Goal: Information Seeking & Learning: Learn about a topic

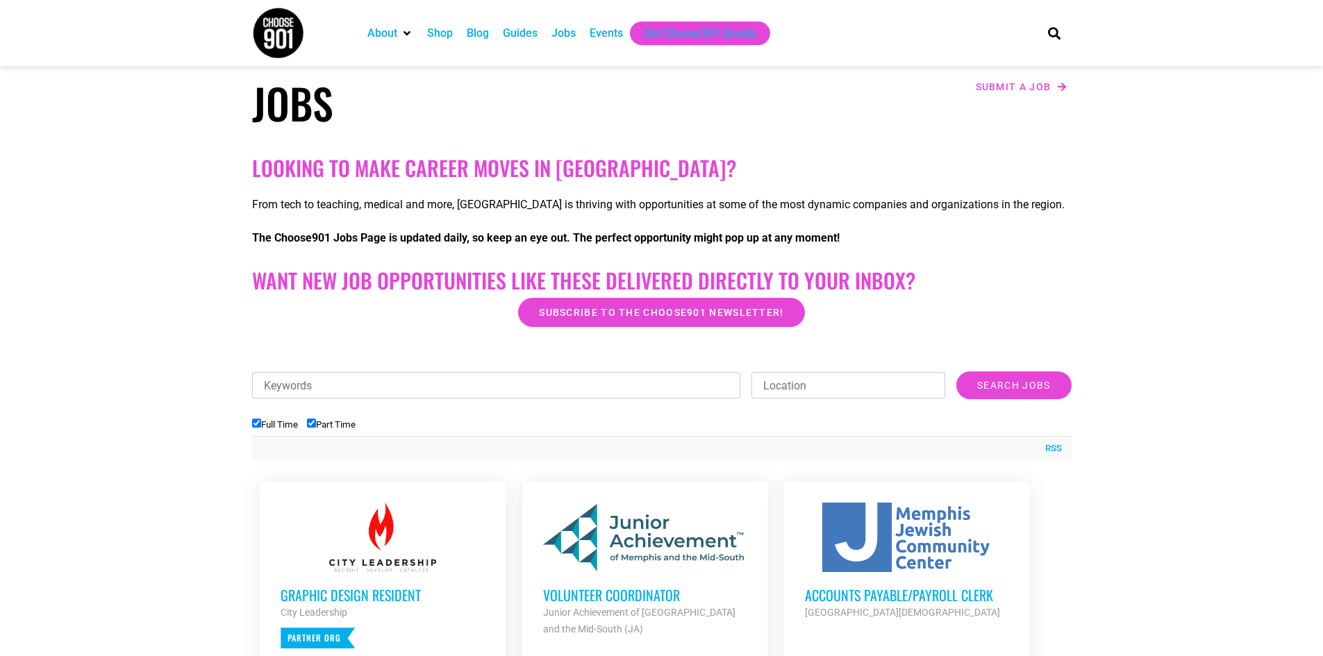
scroll to position [417, 0]
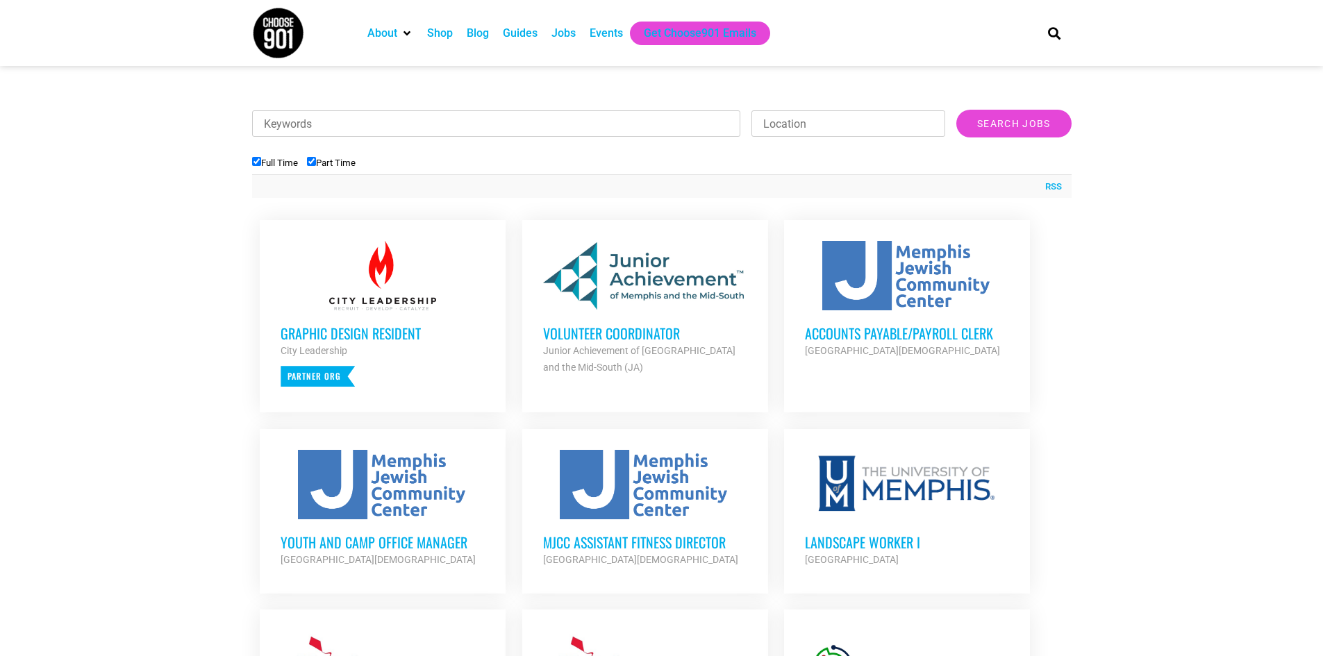
click at [658, 325] on h3 "Volunteer Coordinator" at bounding box center [645, 333] width 204 height 18
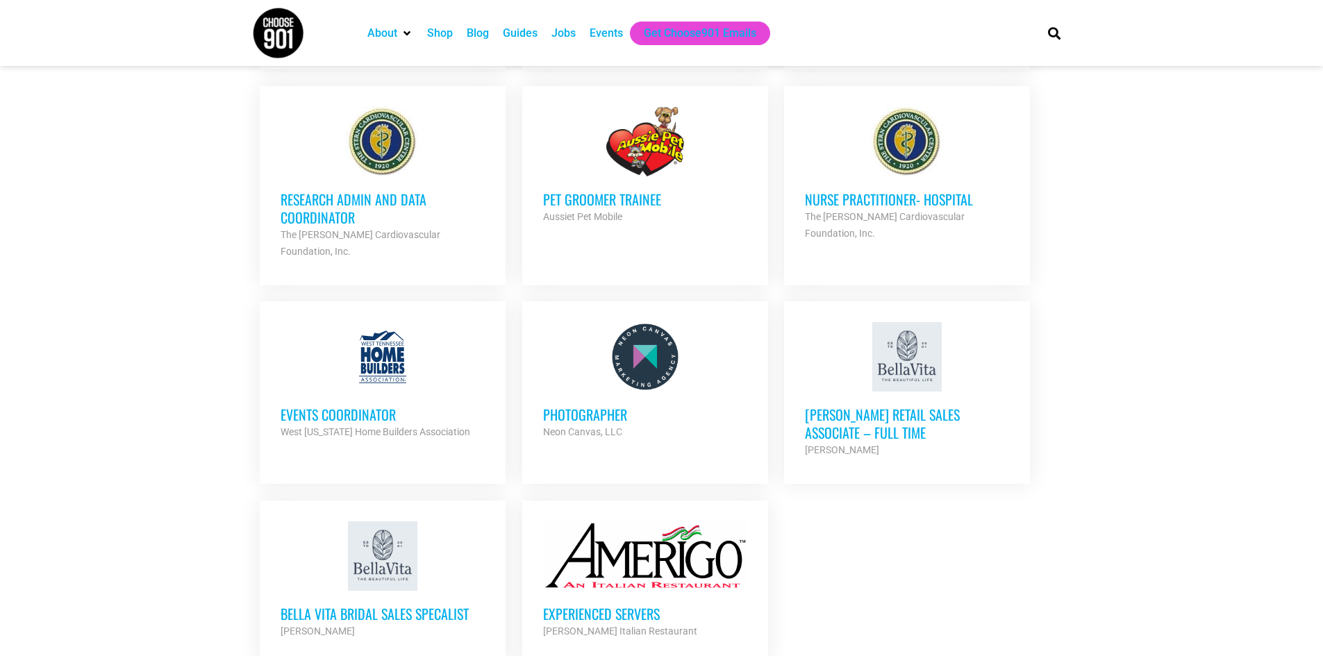
scroll to position [1458, 0]
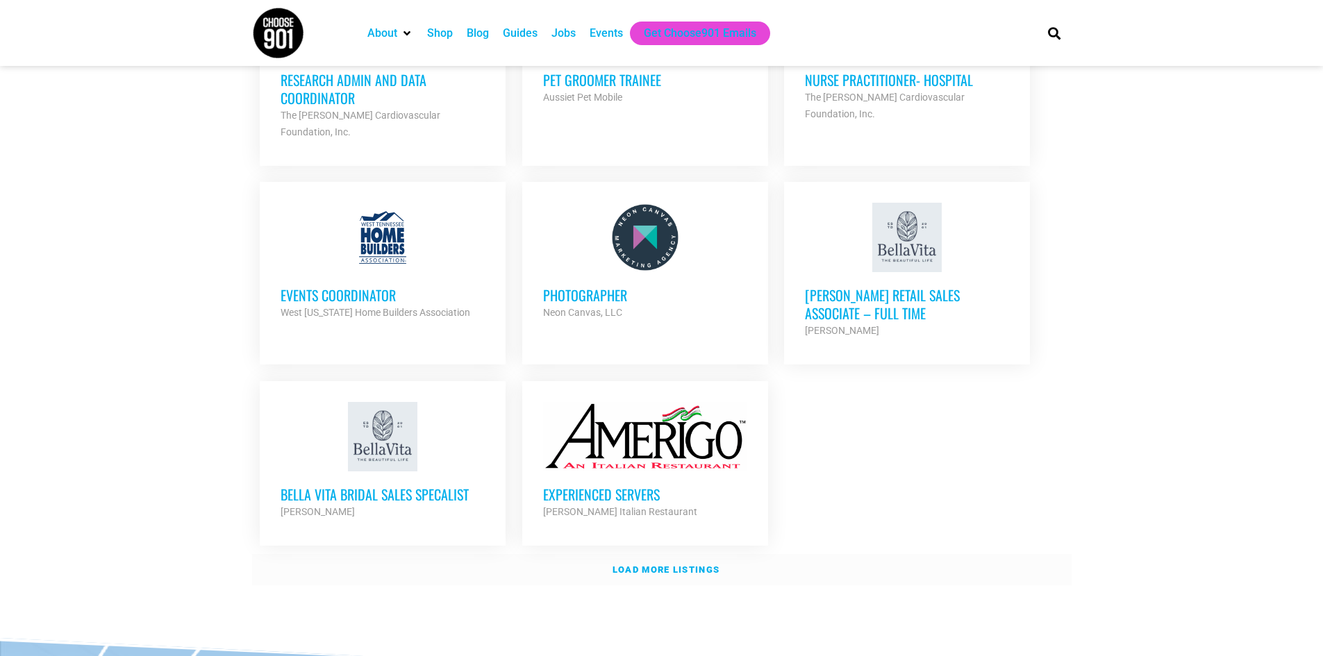
click at [686, 555] on link "Load more listings" at bounding box center [661, 570] width 819 height 32
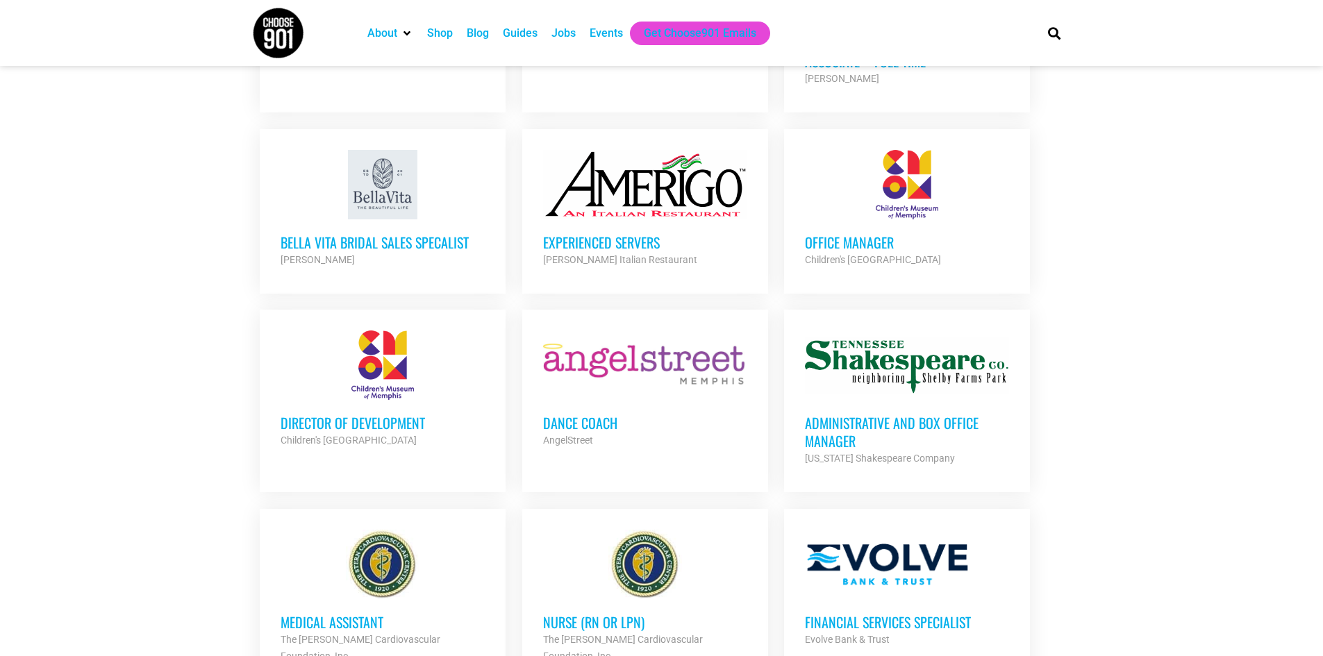
scroll to position [1736, 0]
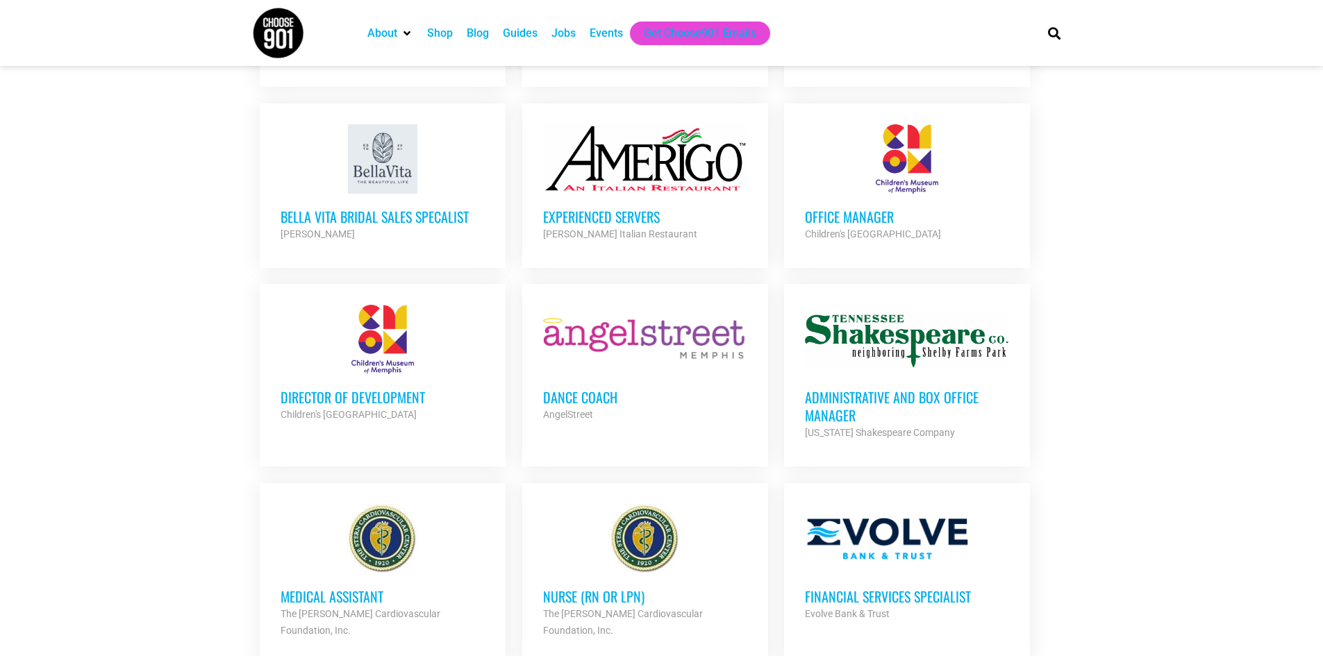
click at [819, 208] on h3 "Office Manager" at bounding box center [907, 217] width 204 height 18
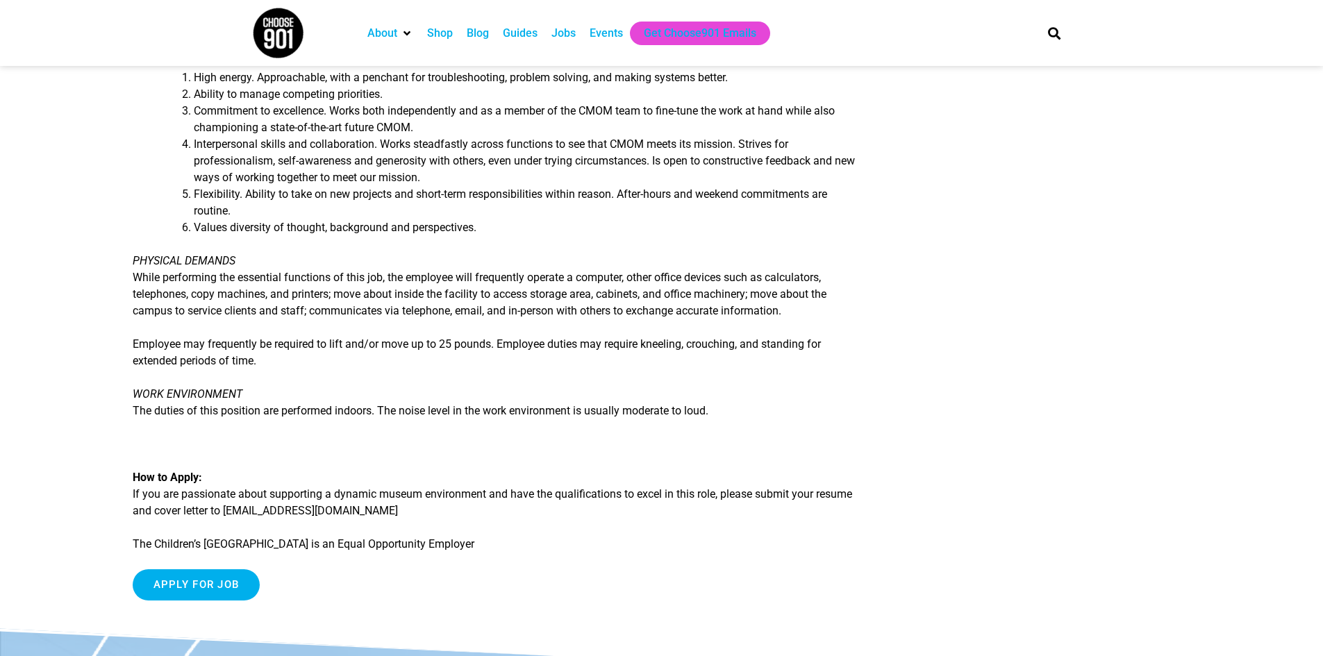
scroll to position [1319, 0]
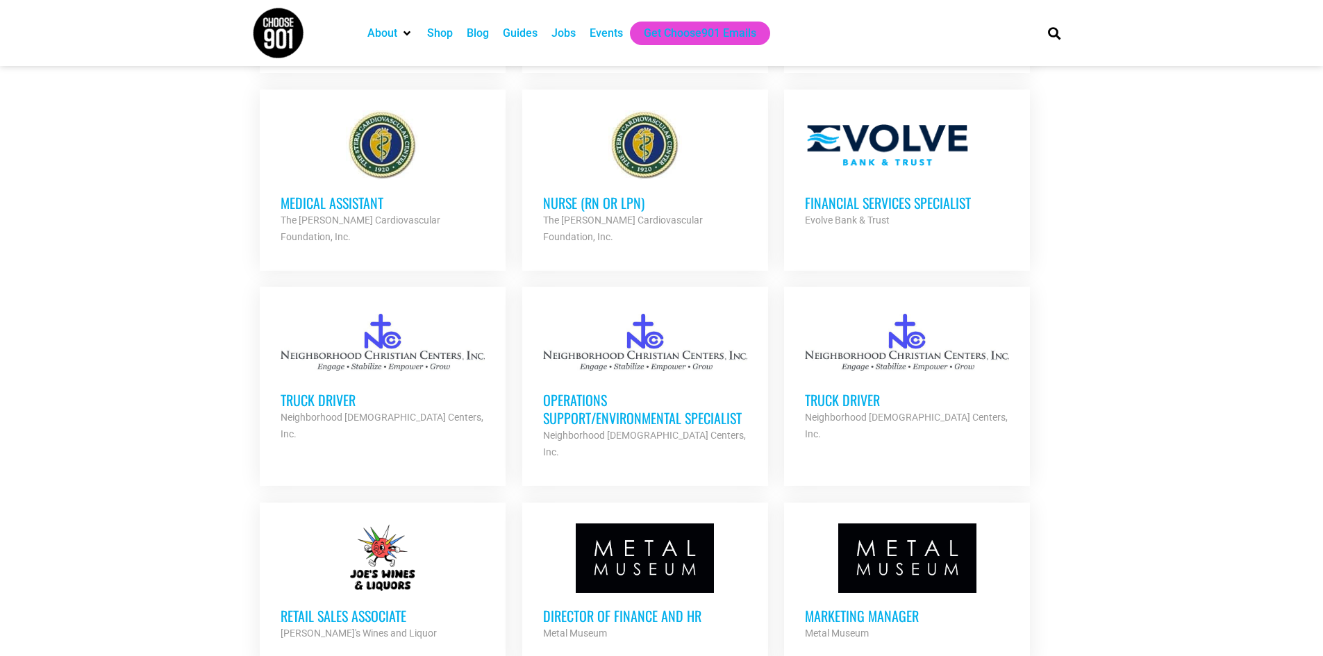
scroll to position [2154, 0]
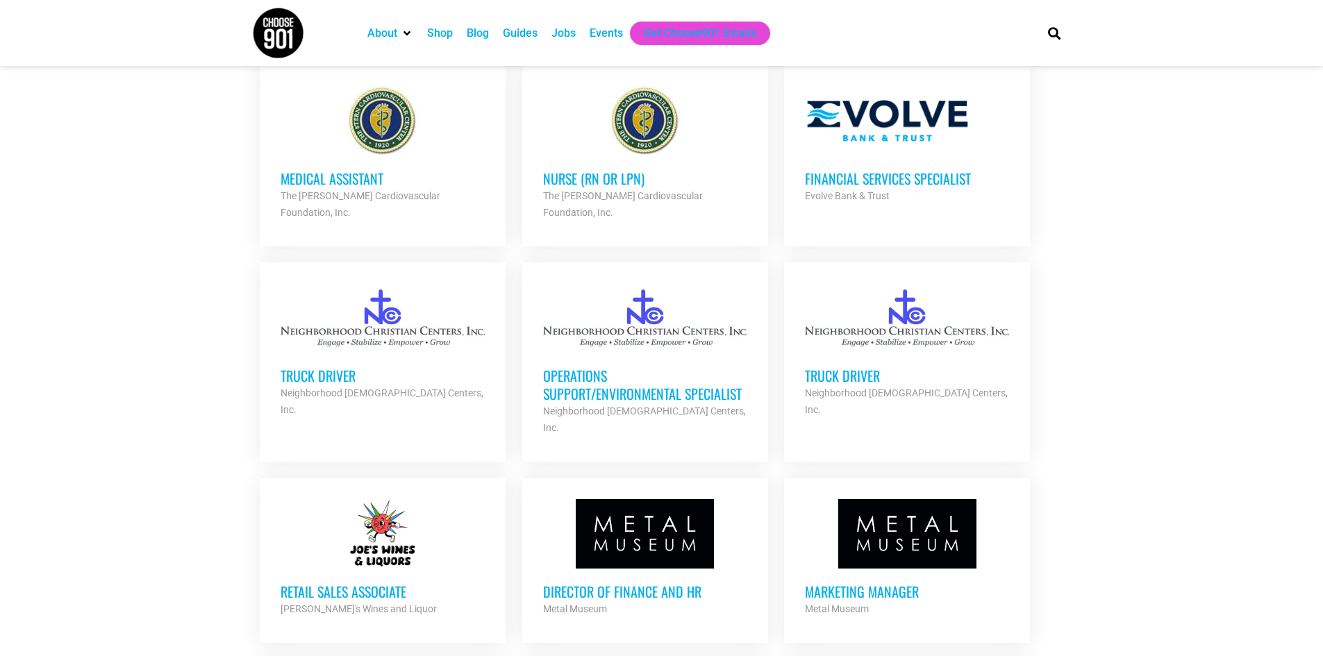
click at [669, 367] on h3 "Operations Support/Environmental Specialist" at bounding box center [645, 385] width 204 height 36
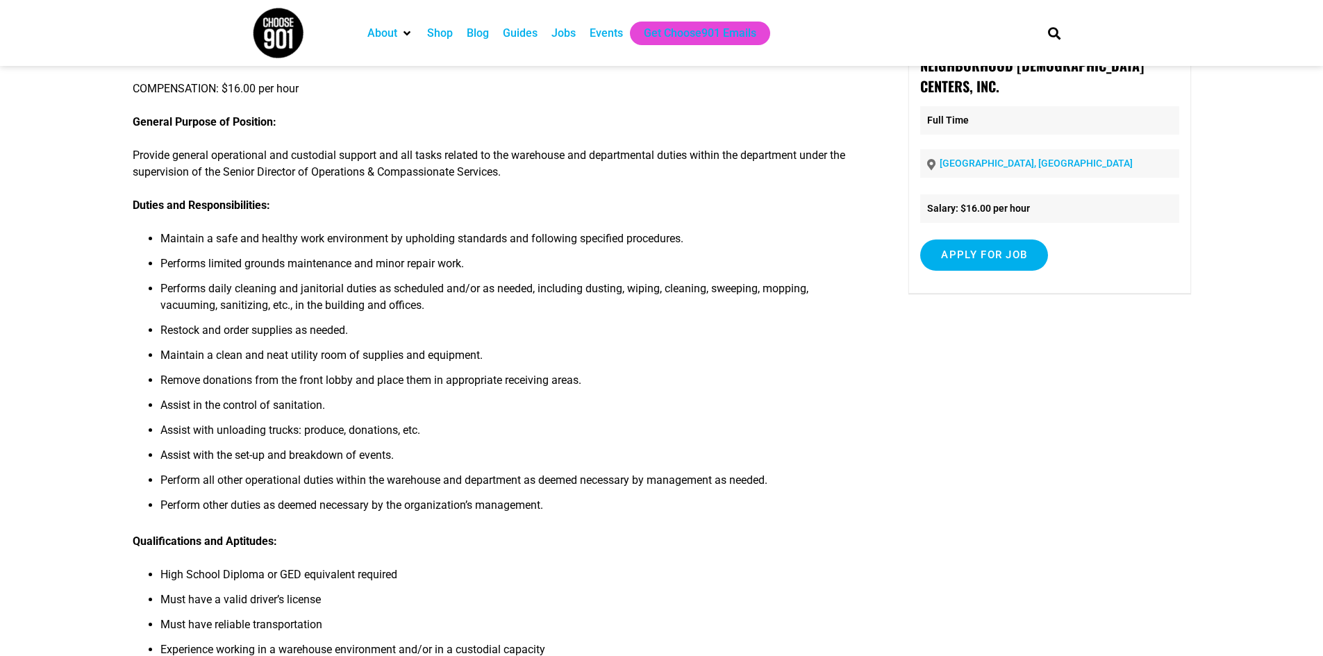
scroll to position [139, 0]
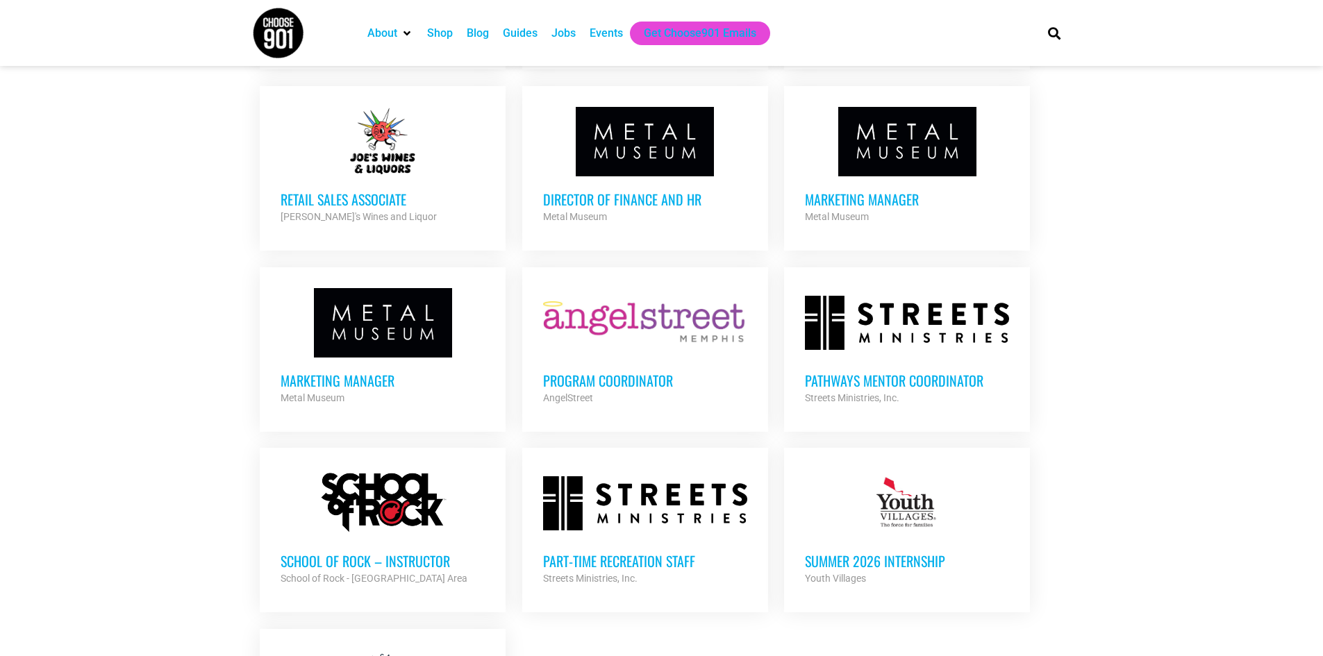
scroll to position [2570, 0]
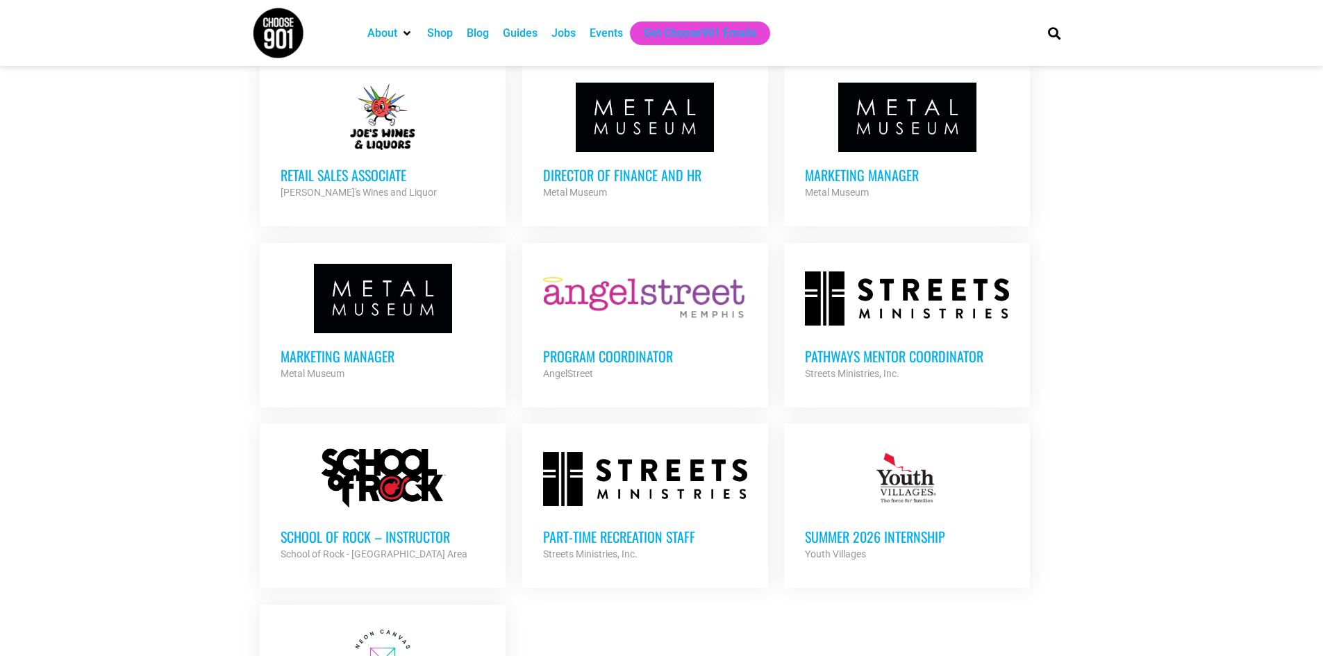
click at [601, 347] on h3 "Program Coordinator" at bounding box center [645, 356] width 204 height 18
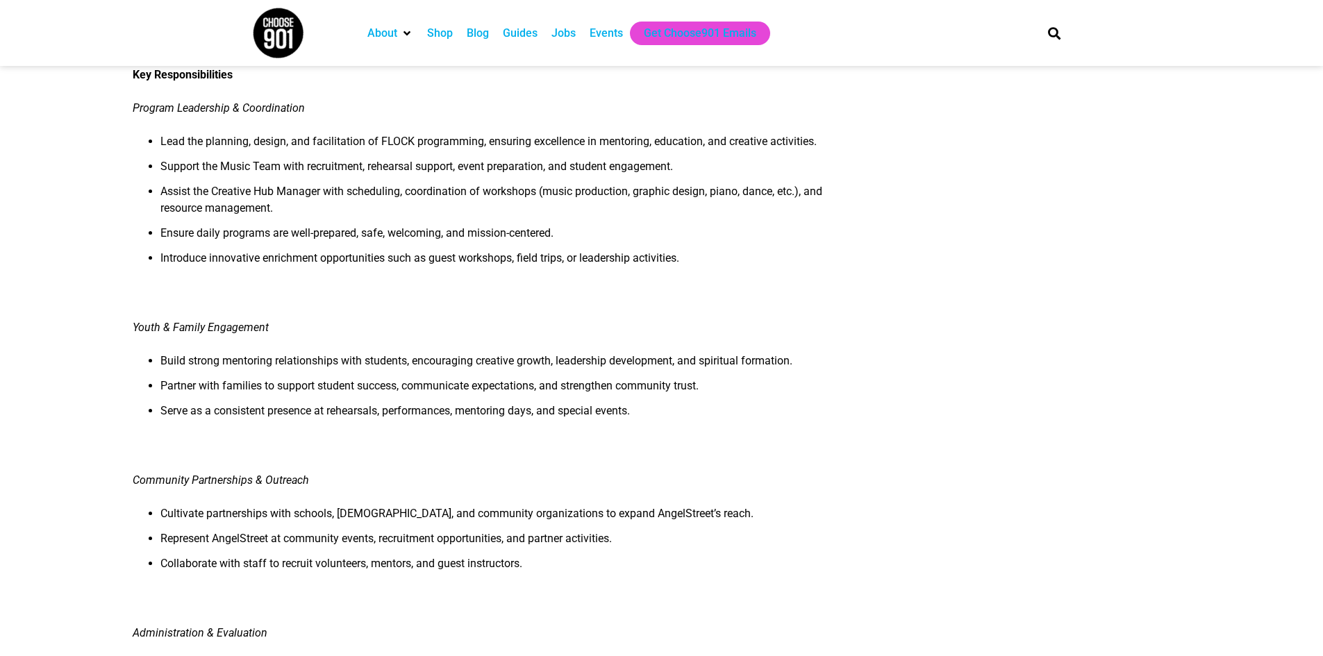
scroll to position [347, 0]
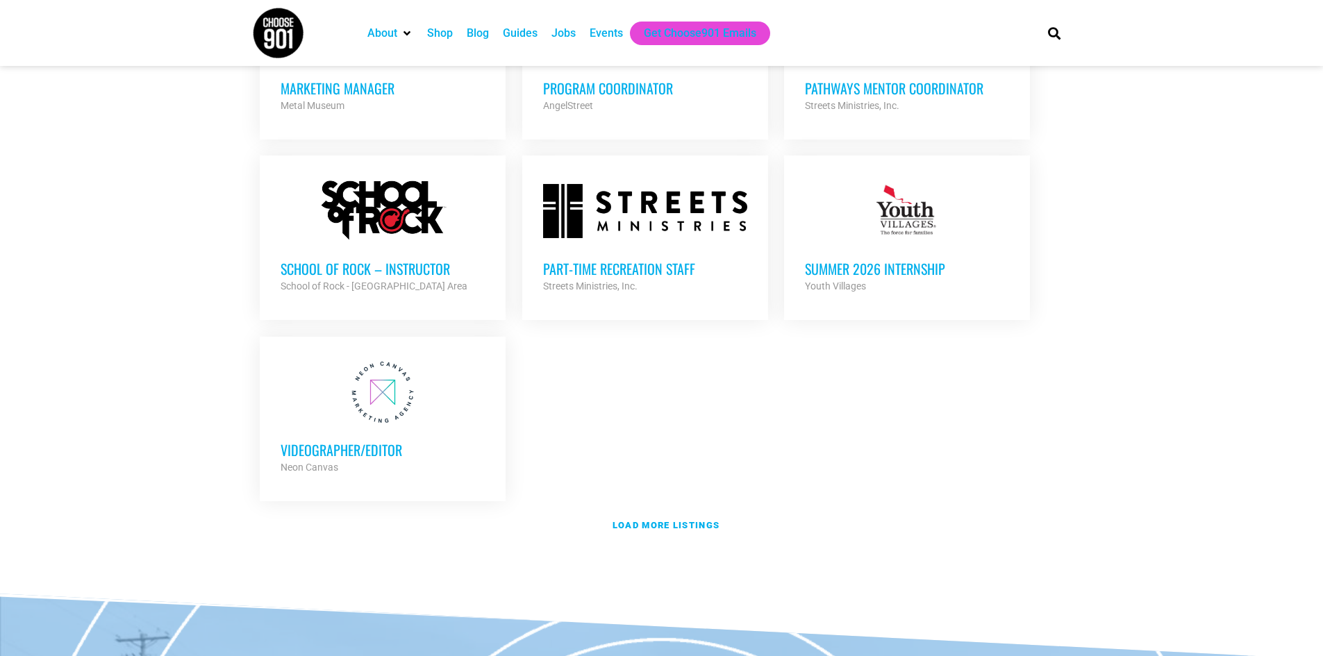
scroll to position [2848, 0]
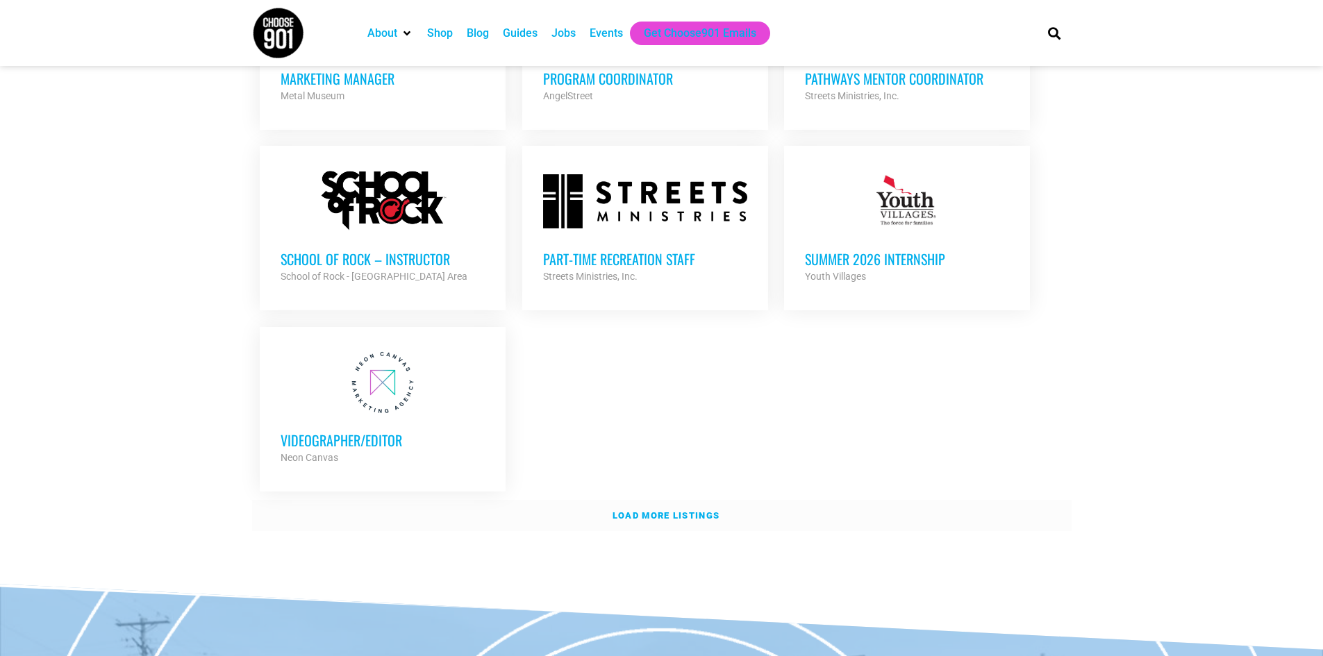
click at [673, 500] on link "Load more listings" at bounding box center [661, 516] width 819 height 32
